Goal: Task Accomplishment & Management: Manage account settings

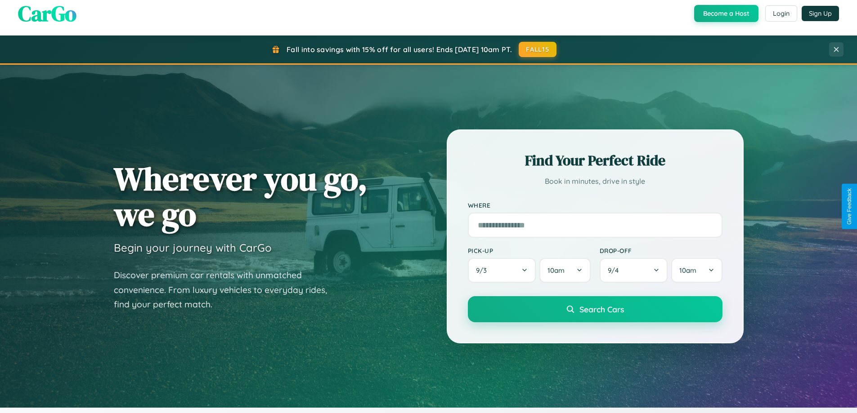
scroll to position [388, 0]
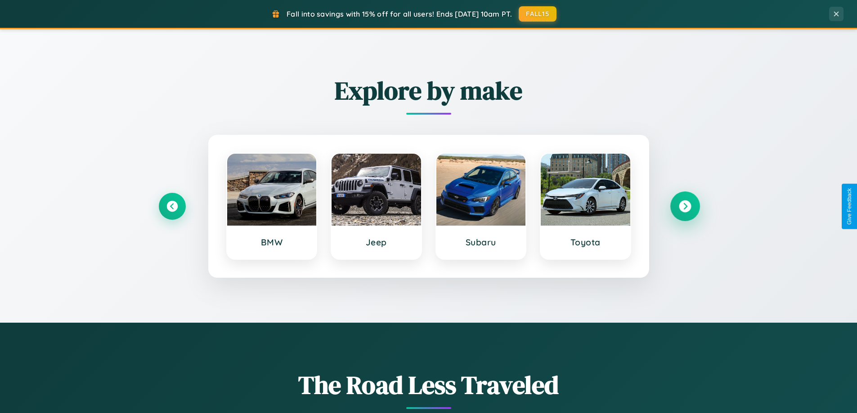
click at [684, 206] on icon at bounding box center [685, 207] width 12 height 12
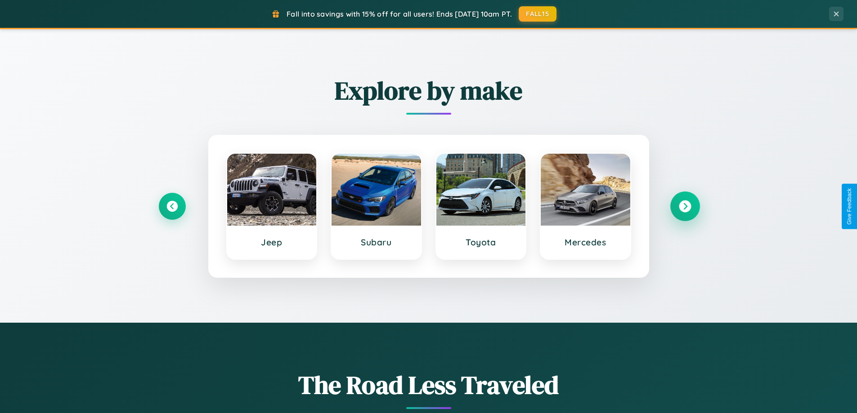
click at [684, 206] on icon at bounding box center [685, 207] width 12 height 12
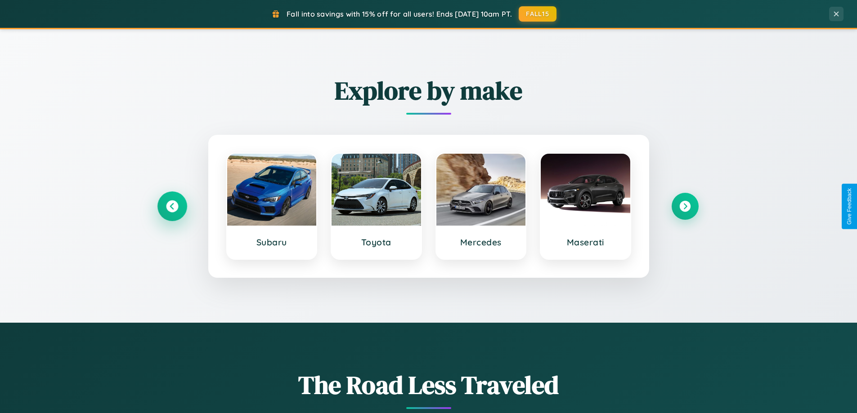
click at [172, 206] on icon at bounding box center [172, 207] width 12 height 12
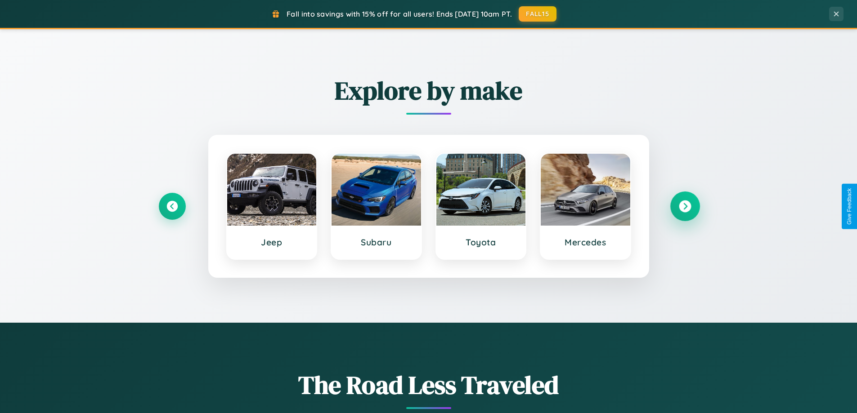
click at [684, 206] on icon at bounding box center [685, 207] width 12 height 12
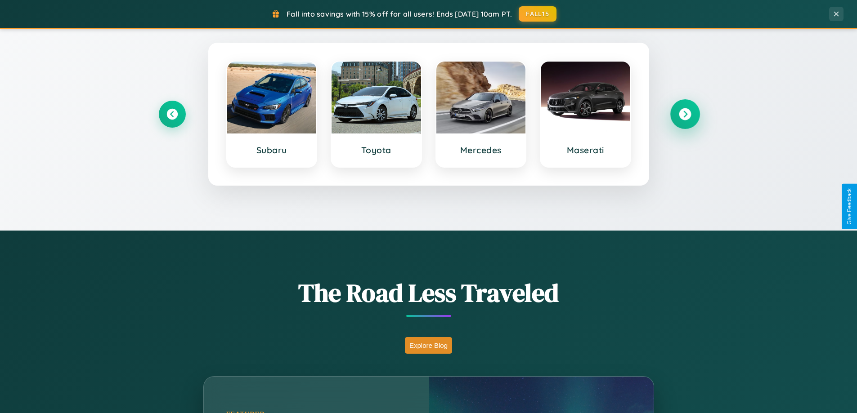
scroll to position [619, 0]
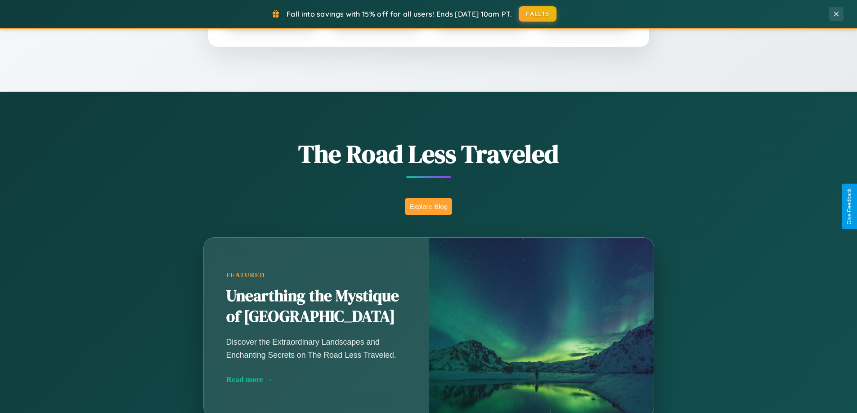
click at [428, 206] on button "Explore Blog" at bounding box center [428, 206] width 47 height 17
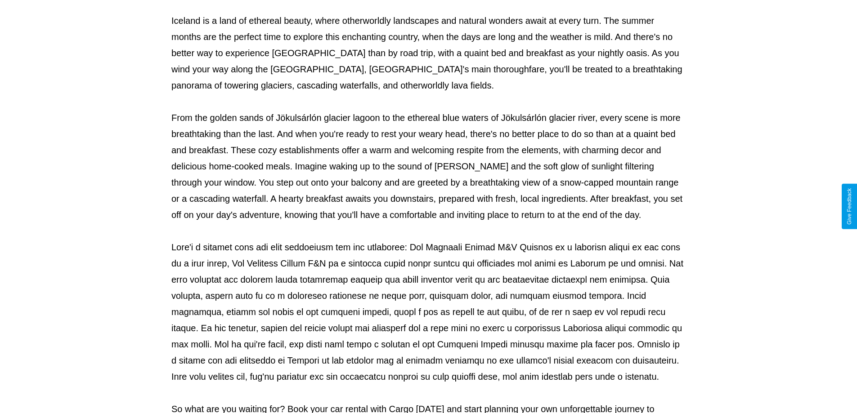
scroll to position [291, 0]
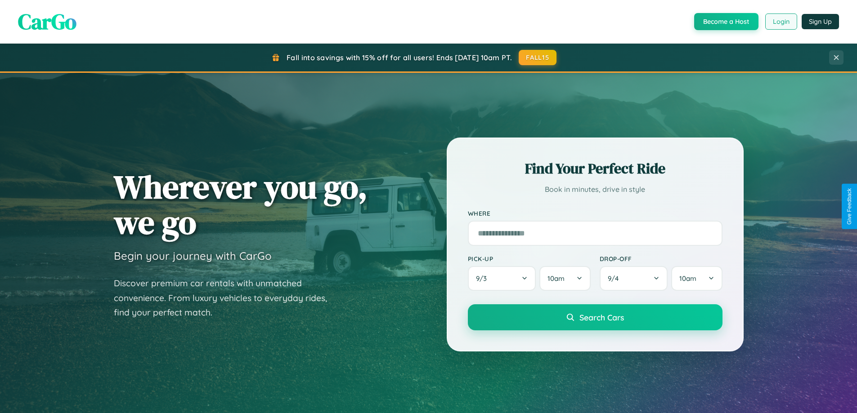
click at [780, 22] on button "Login" at bounding box center [781, 21] width 32 height 16
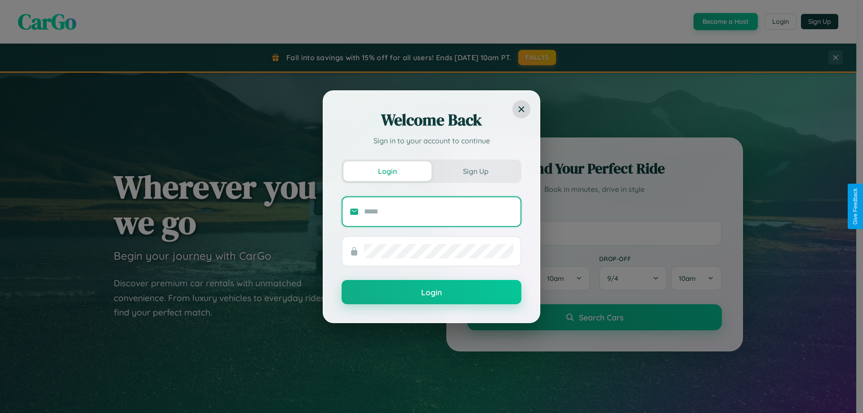
click at [439, 211] on input "text" at bounding box center [438, 212] width 149 height 14
type input "**********"
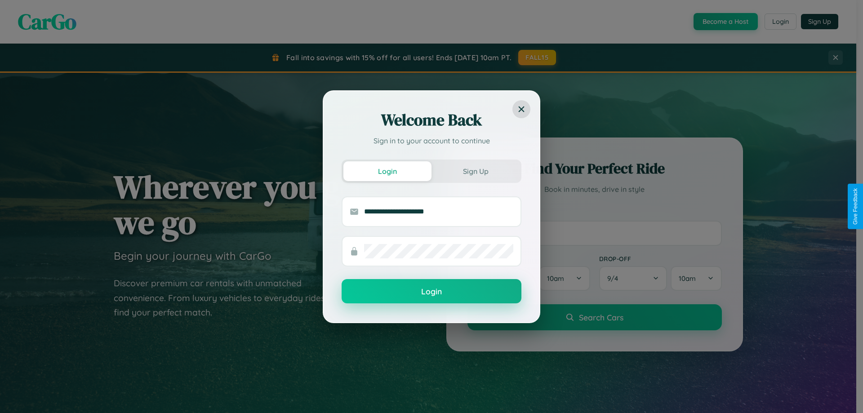
click at [432, 291] on button "Login" at bounding box center [432, 291] width 180 height 24
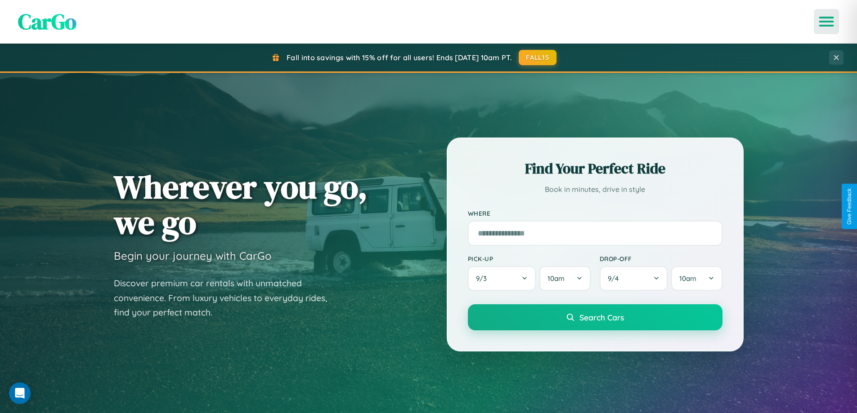
click at [826, 22] on icon "Open menu" at bounding box center [826, 22] width 13 height 8
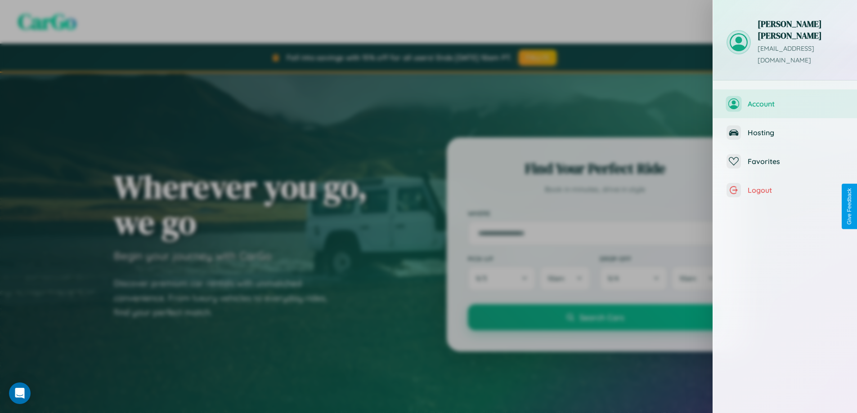
click at [785, 99] on span "Account" at bounding box center [795, 103] width 96 height 9
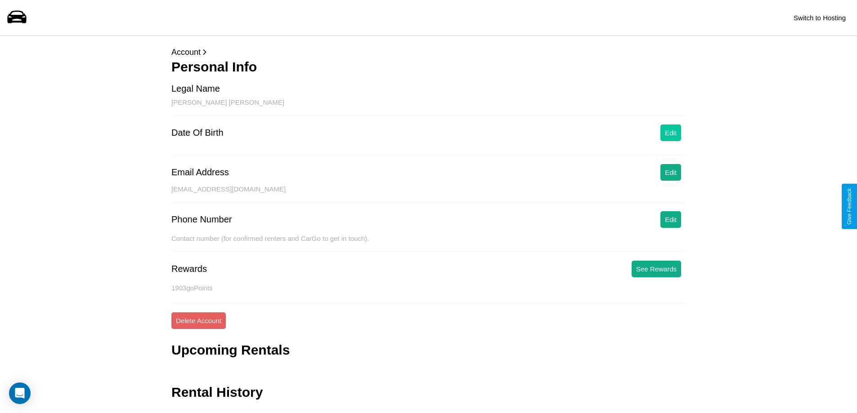
click at [671, 133] on button "Edit" at bounding box center [670, 133] width 21 height 17
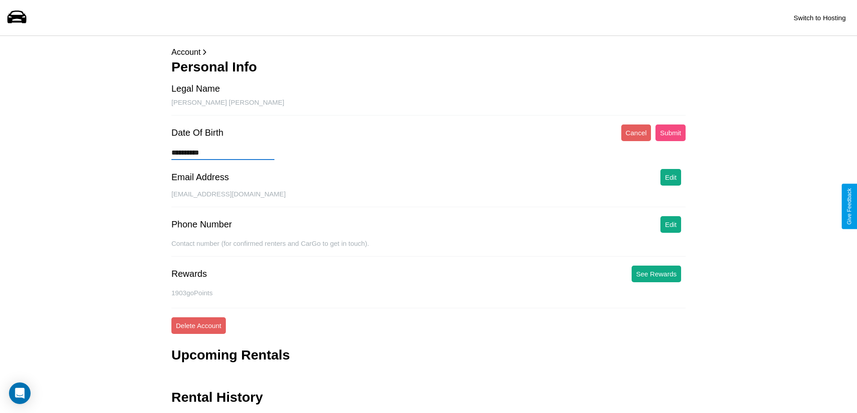
type input "**********"
click at [670, 133] on button "Submit" at bounding box center [670, 133] width 30 height 17
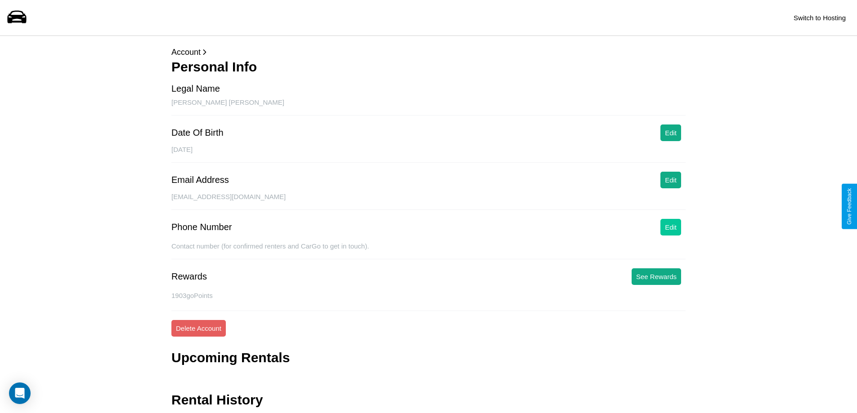
click at [671, 227] on button "Edit" at bounding box center [670, 227] width 21 height 17
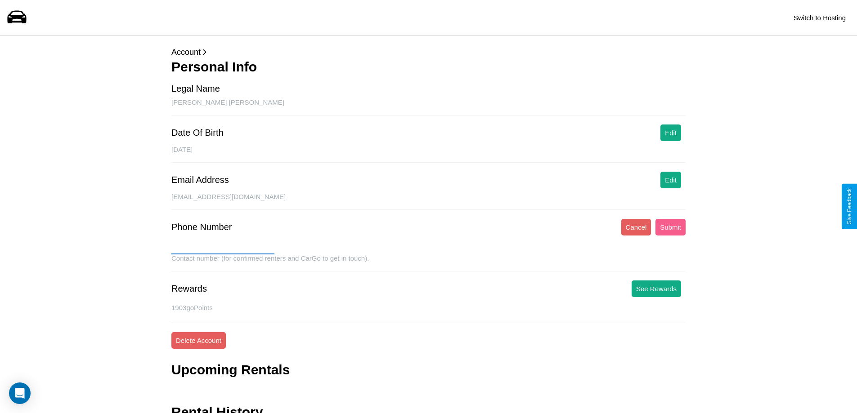
click at [223, 247] on input "text" at bounding box center [222, 247] width 103 height 14
type input "*******"
